Goal: Information Seeking & Learning: Find specific fact

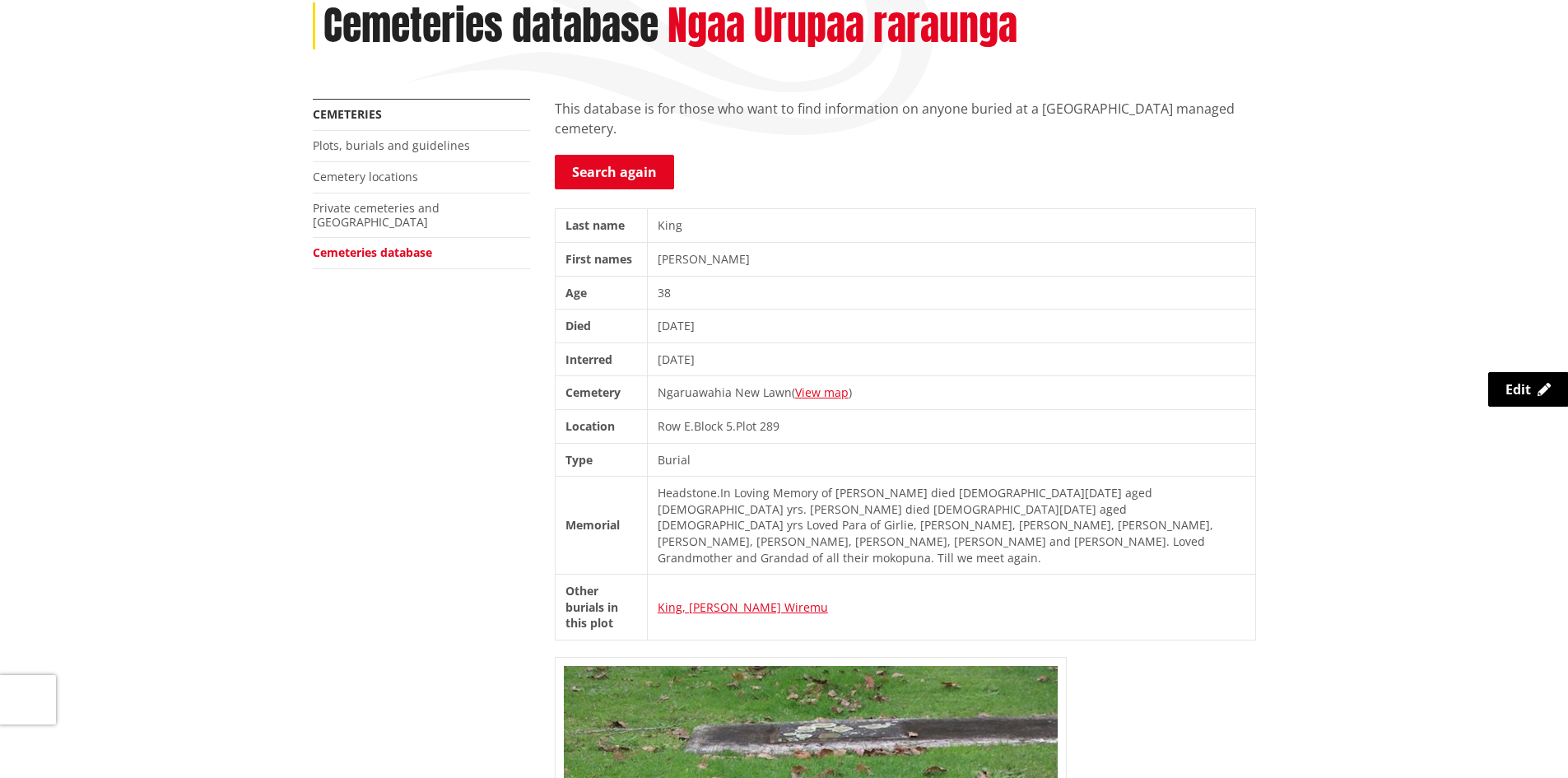
scroll to position [73, 0]
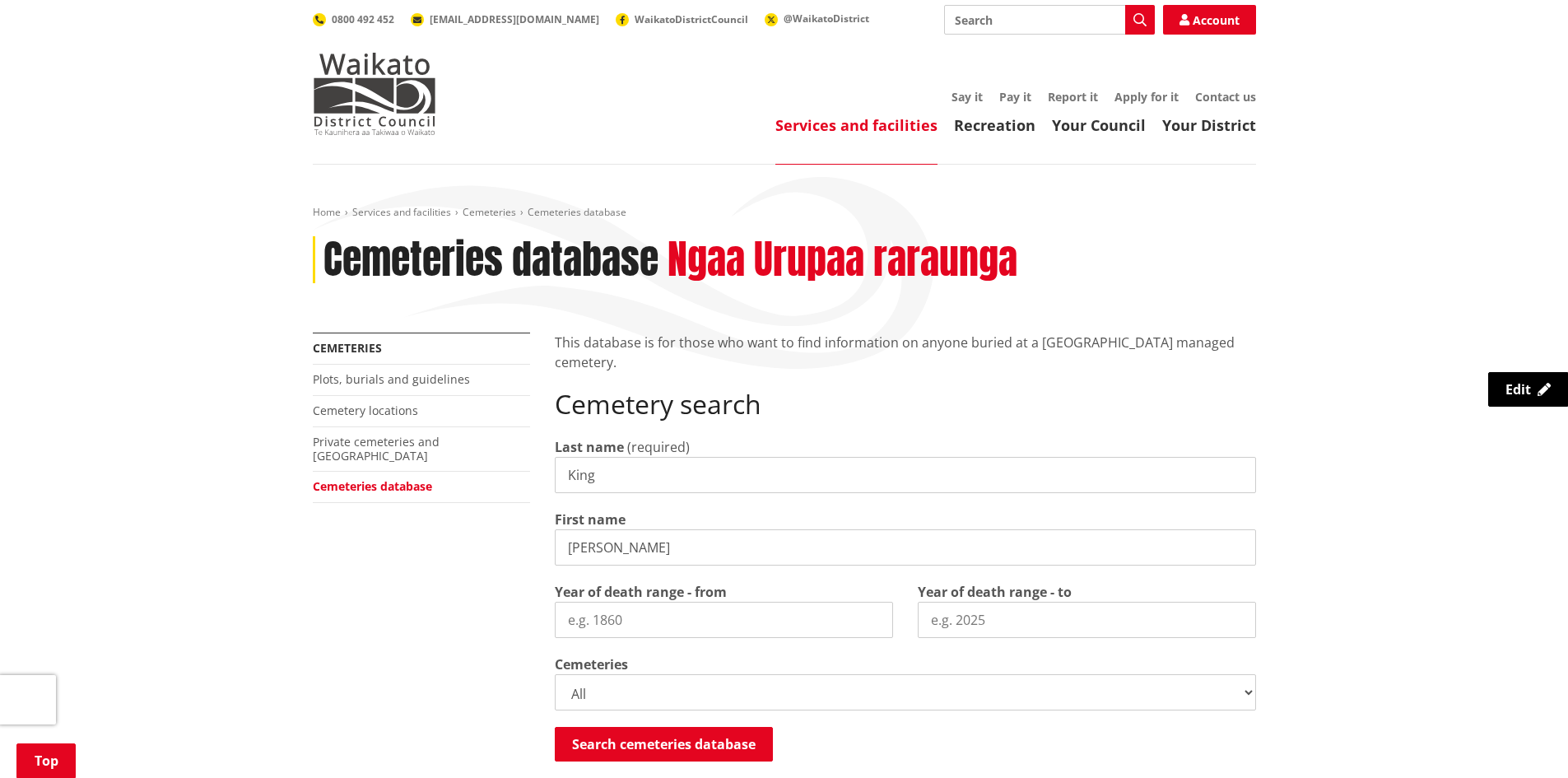
scroll to position [221, 0]
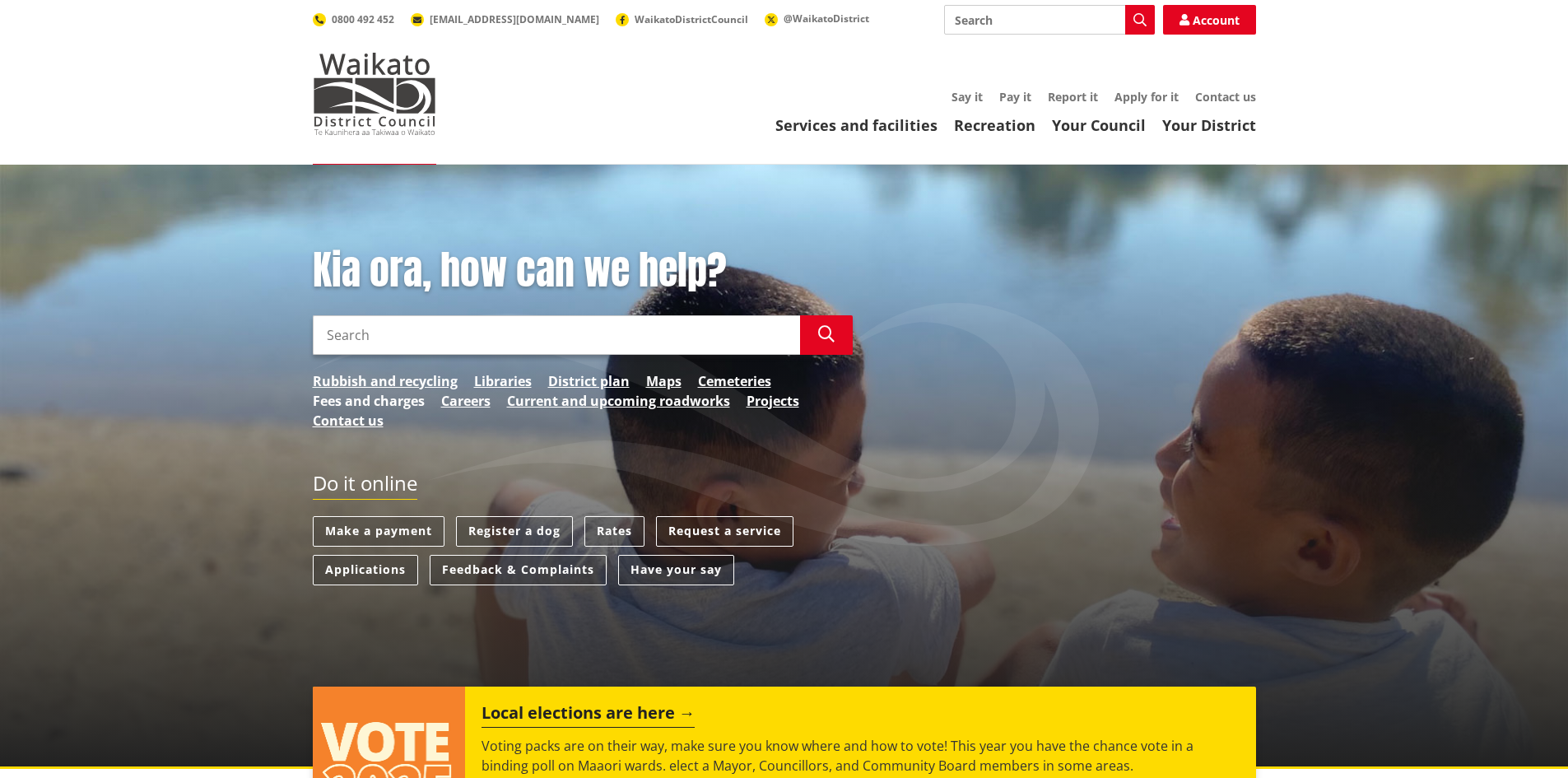
click at [374, 403] on link "Fees and charges" at bounding box center [369, 400] width 112 height 20
